Goal: Find specific page/section: Find specific page/section

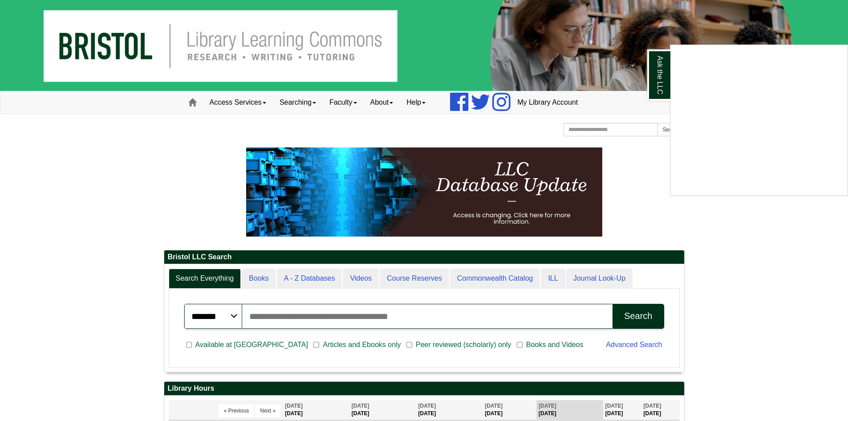
click at [643, 208] on div "Ask the LLC" at bounding box center [424, 210] width 848 height 421
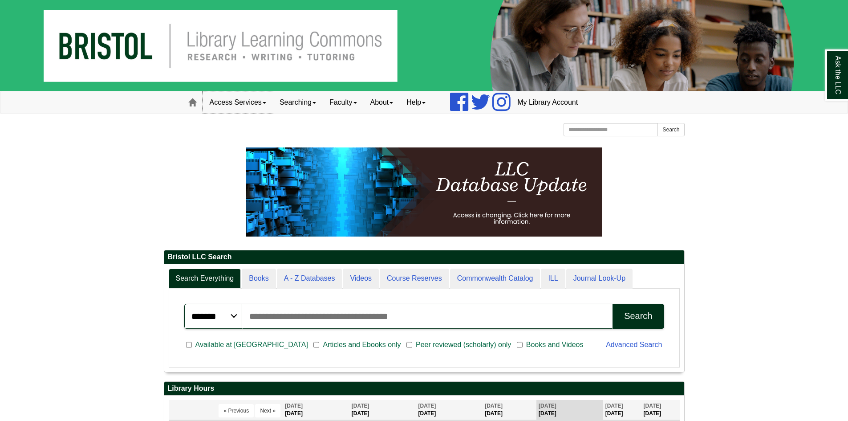
click at [240, 98] on link "Access Services" at bounding box center [238, 102] width 70 height 22
click at [231, 129] on link "Chromebooks" at bounding box center [250, 131] width 93 height 10
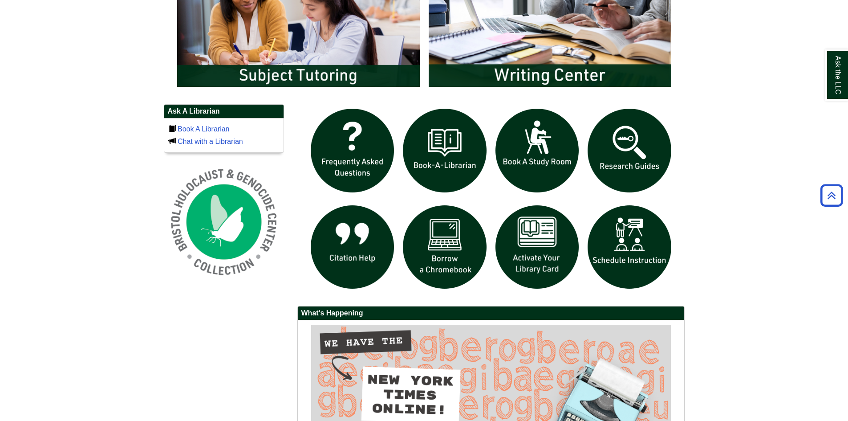
scroll to position [579, 0]
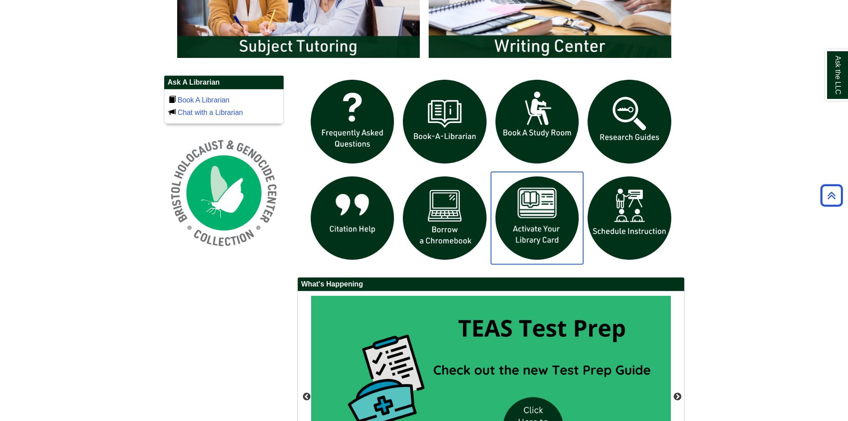
click at [537, 199] on img "slideshow" at bounding box center [537, 218] width 93 height 93
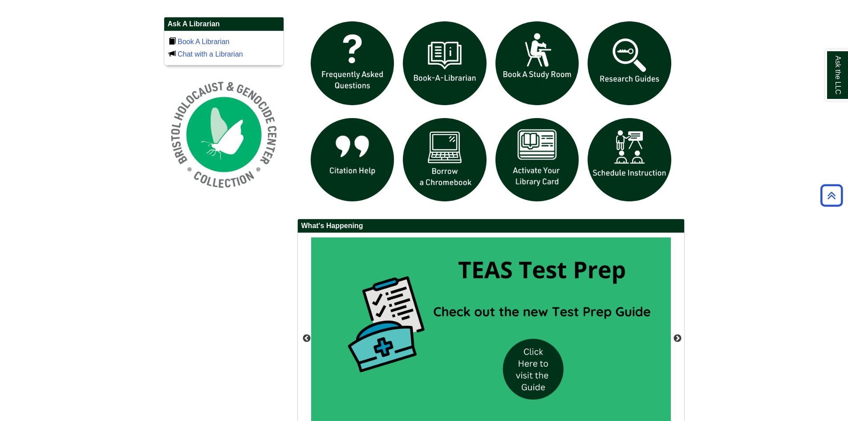
scroll to position [534, 0]
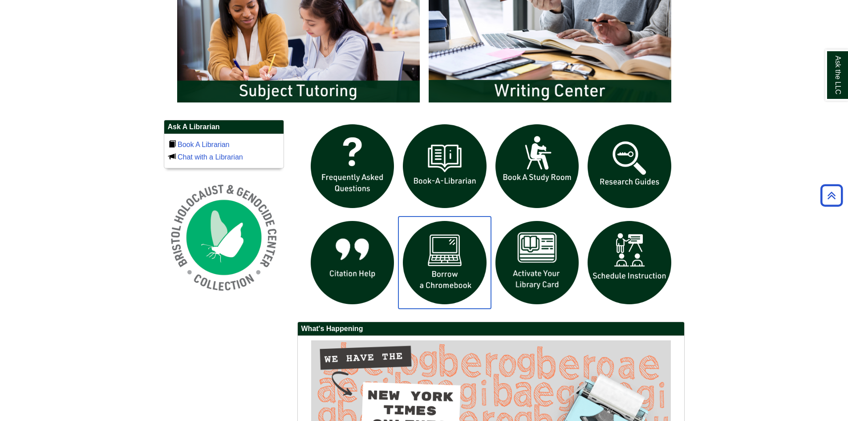
click at [448, 276] on img "slideshow" at bounding box center [445, 262] width 93 height 93
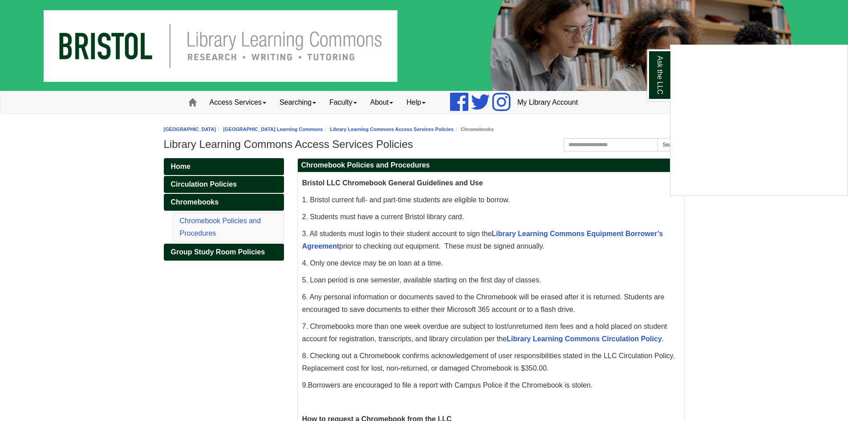
click at [721, 236] on div "Ask the LLC" at bounding box center [424, 210] width 848 height 421
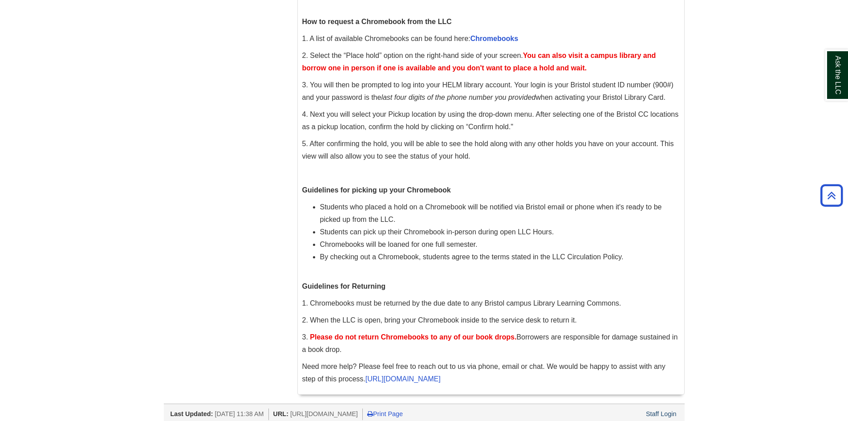
scroll to position [403, 0]
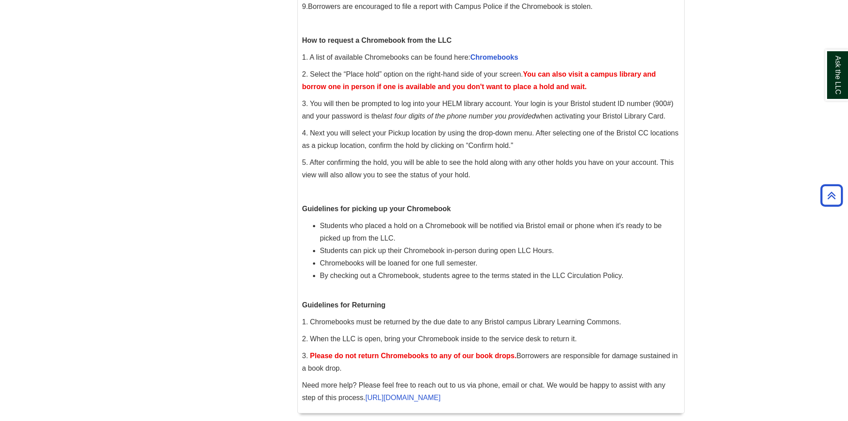
scroll to position [403, 0]
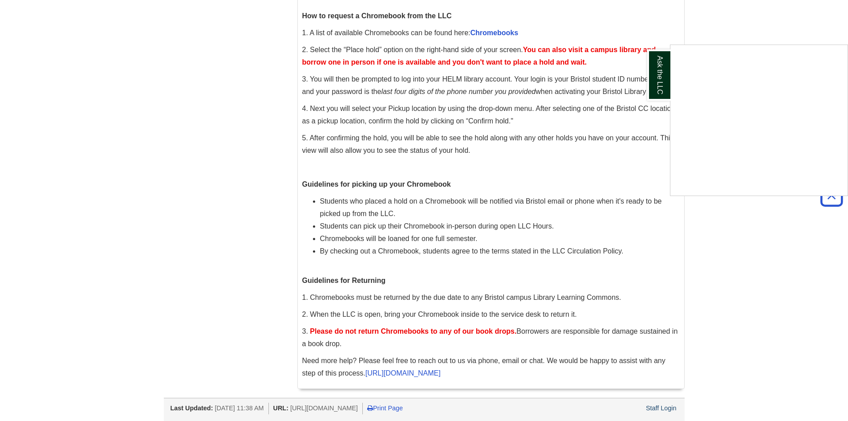
click at [687, 196] on div "Ask the LLC" at bounding box center [424, 210] width 848 height 421
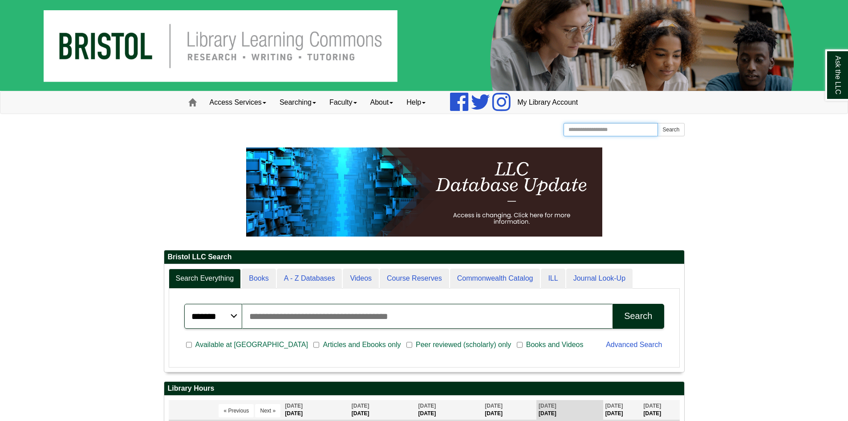
click at [641, 131] on input "Search the Website" at bounding box center [611, 129] width 95 height 13
click at [246, 104] on link "Access Services" at bounding box center [238, 102] width 70 height 22
click at [241, 133] on link "Chromebooks" at bounding box center [250, 131] width 93 height 10
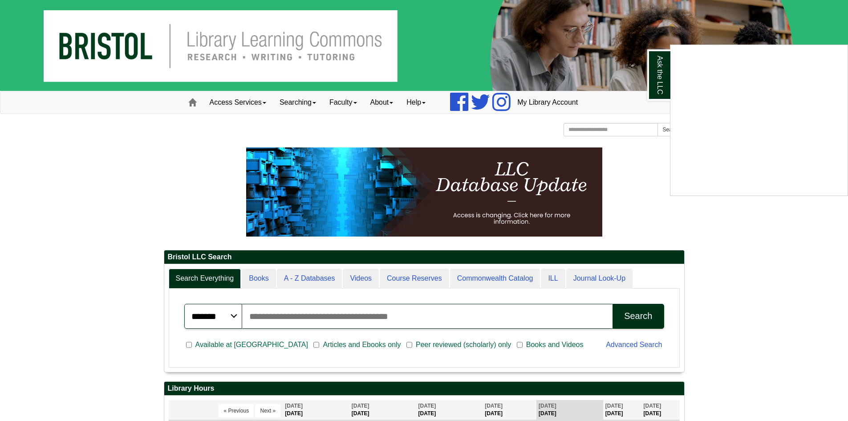
click at [741, 250] on div "Ask the LLC" at bounding box center [424, 210] width 848 height 421
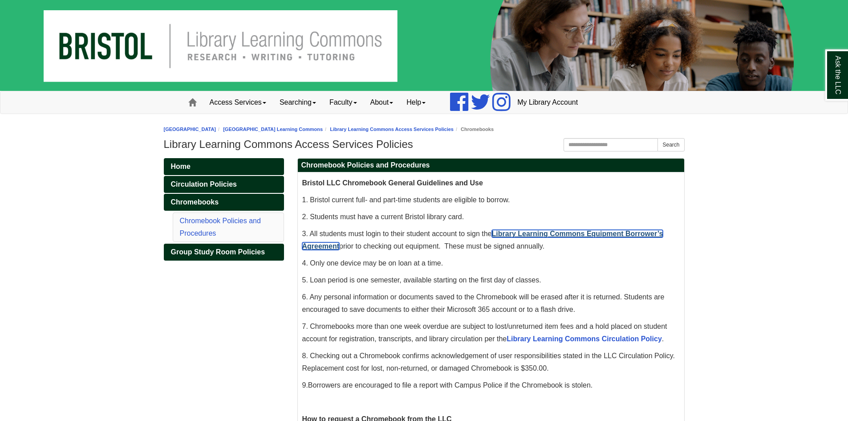
click at [579, 235] on link "Library Learning Commons Equipment Borrower’s Agreement" at bounding box center [482, 240] width 361 height 20
